Goal: Task Accomplishment & Management: Manage account settings

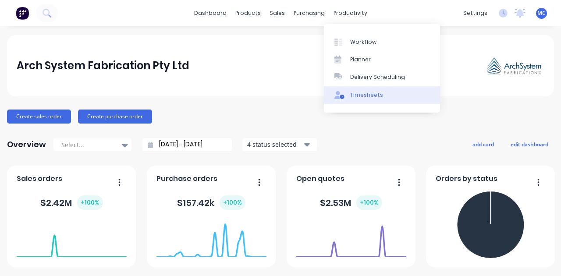
click at [372, 93] on div "Timesheets" at bounding box center [366, 95] width 33 height 8
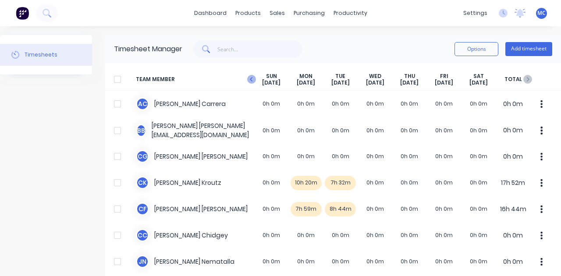
click at [247, 79] on div "TEAM MEMBER [DATE] [DATE] [DATE] [DATE] [DATE] [DATE] [DATE] TOTAL" at bounding box center [333, 79] width 456 height 22
click at [250, 79] on icon "button" at bounding box center [251, 79] width 3 height 4
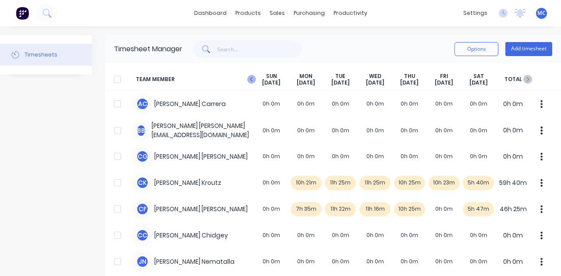
click at [252, 78] on icon "button" at bounding box center [251, 79] width 3 height 4
click at [251, 80] on icon "button" at bounding box center [251, 79] width 9 height 9
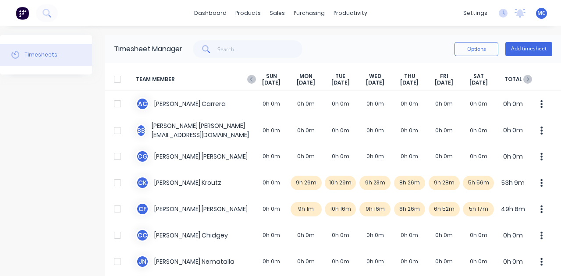
click at [251, 80] on icon "button" at bounding box center [251, 79] width 9 height 9
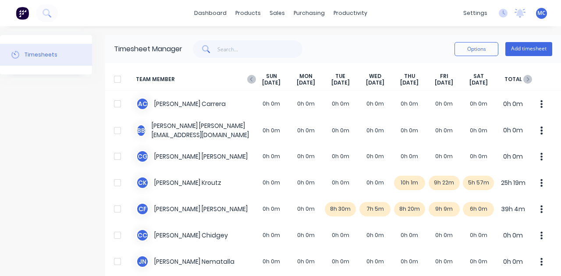
click at [251, 80] on icon "button" at bounding box center [251, 79] width 9 height 9
